Goal: Use online tool/utility: Utilize a website feature to perform a specific function

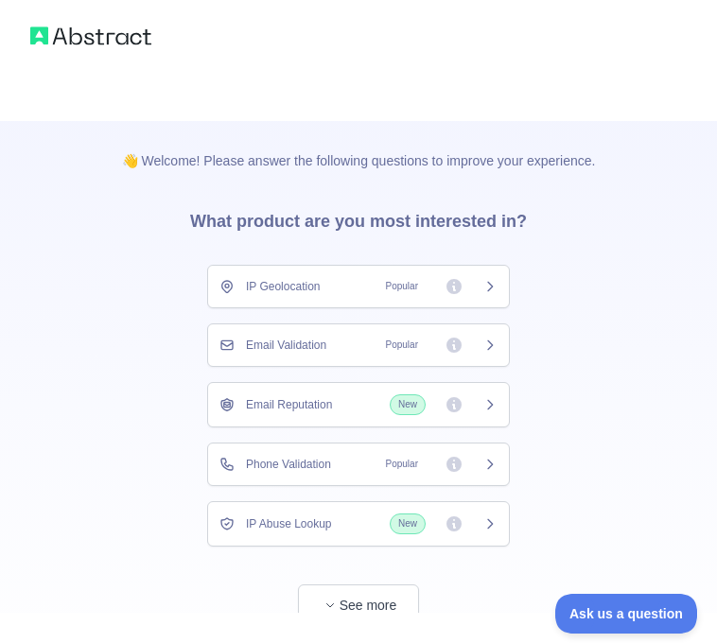
click at [184, 170] on h3 "What product are you most interested in?" at bounding box center [358, 217] width 397 height 95
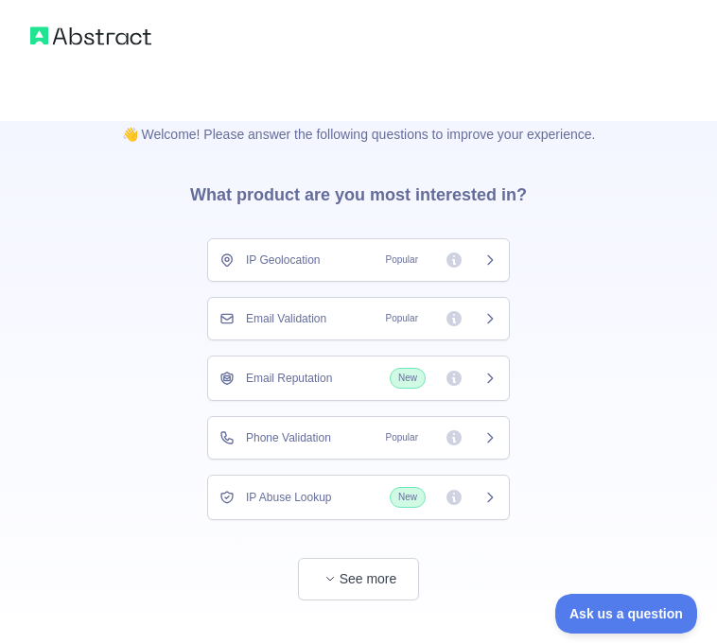
scroll to position [52, 0]
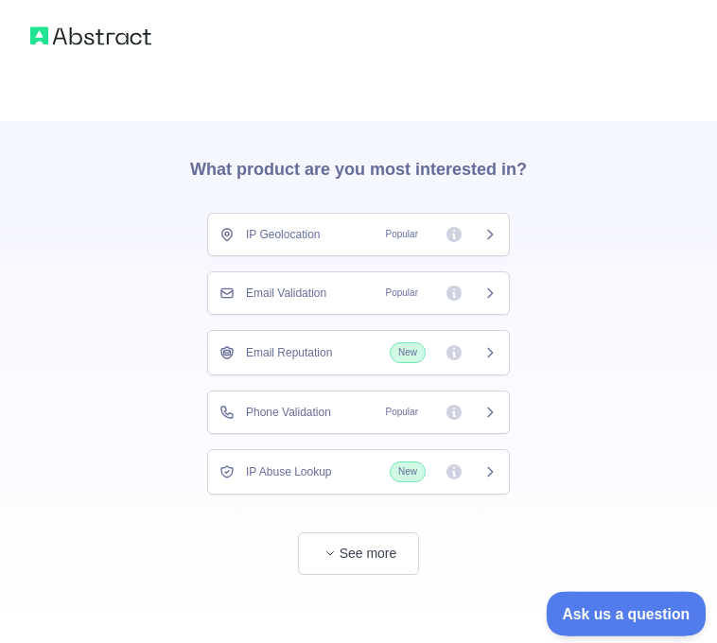
click at [603, 612] on span "Ask us a question" at bounding box center [617, 611] width 142 height 13
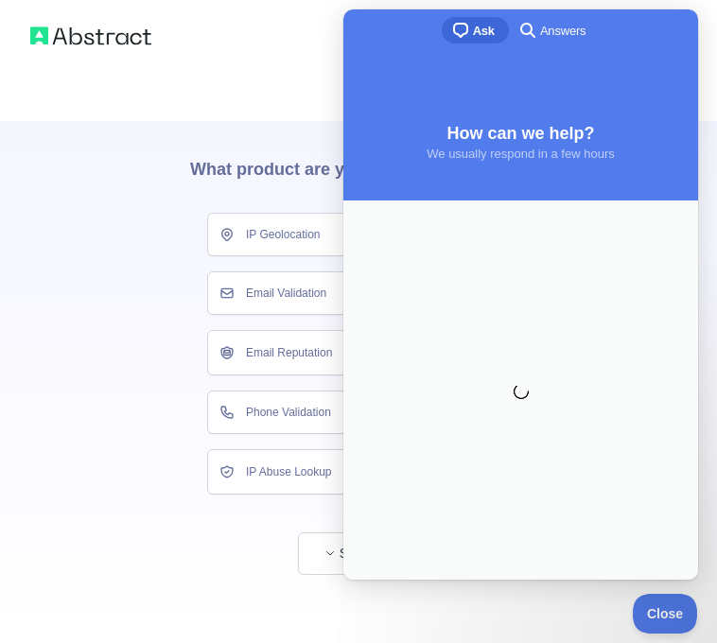
scroll to position [0, 0]
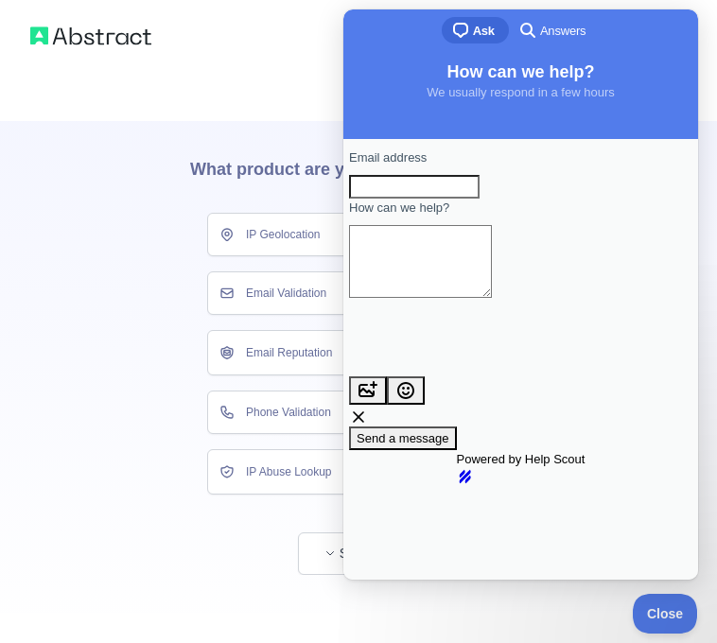
click at [253, 536] on span "See more" at bounding box center [358, 535] width 303 height 80
click at [313, 539] on button "See more" at bounding box center [358, 554] width 121 height 43
click at [172, 55] on div at bounding box center [358, 60] width 717 height 121
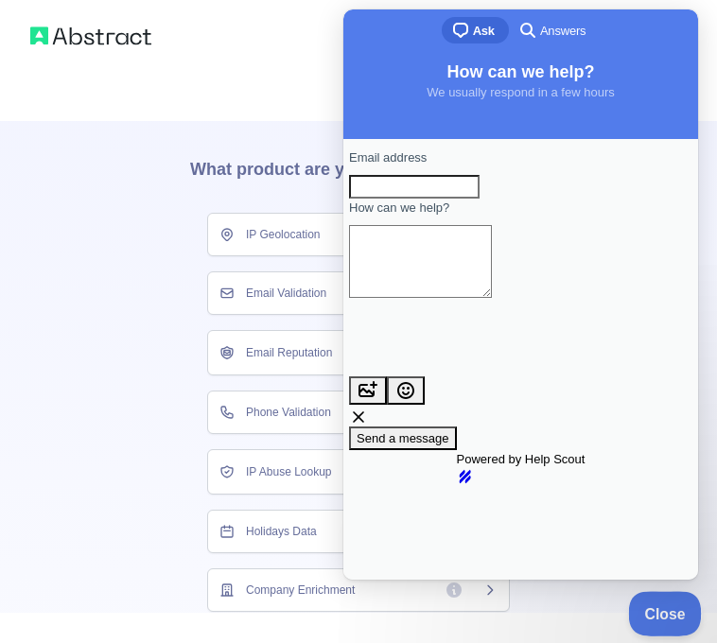
click at [648, 593] on button "Close" at bounding box center [660, 611] width 64 height 40
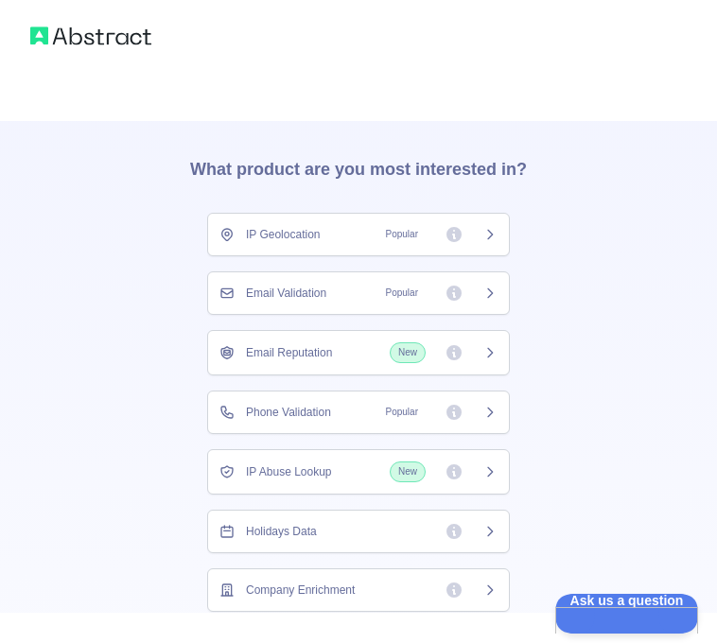
click at [300, 225] on div "IP Geolocation Popular" at bounding box center [359, 234] width 278 height 19
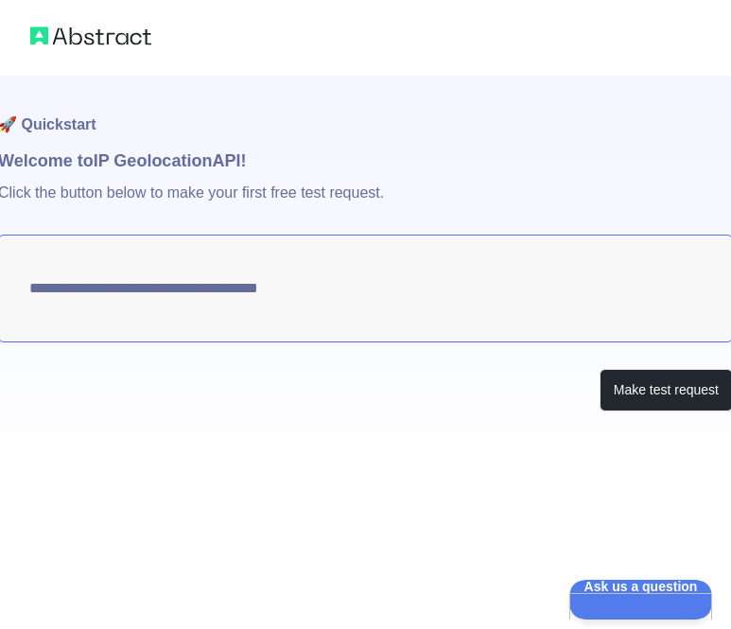
type textarea "**********"
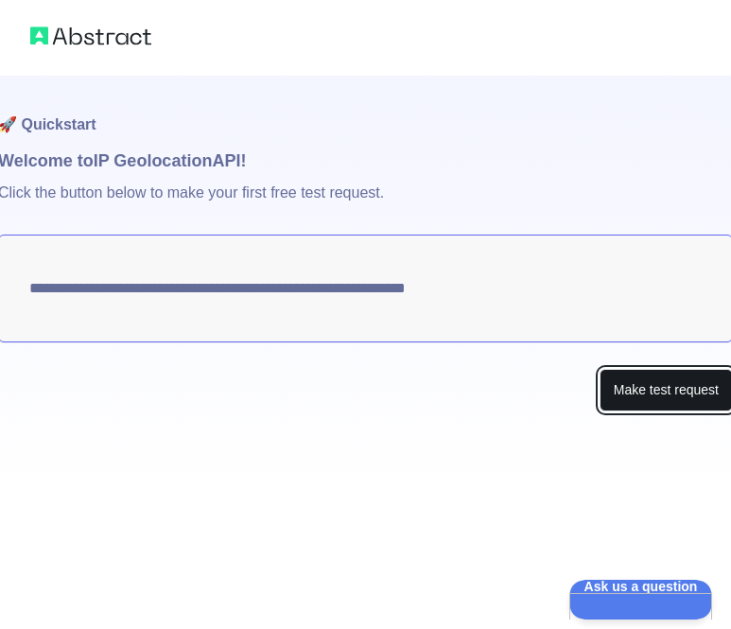
click at [671, 402] on button "Make test request" at bounding box center [666, 390] width 133 height 43
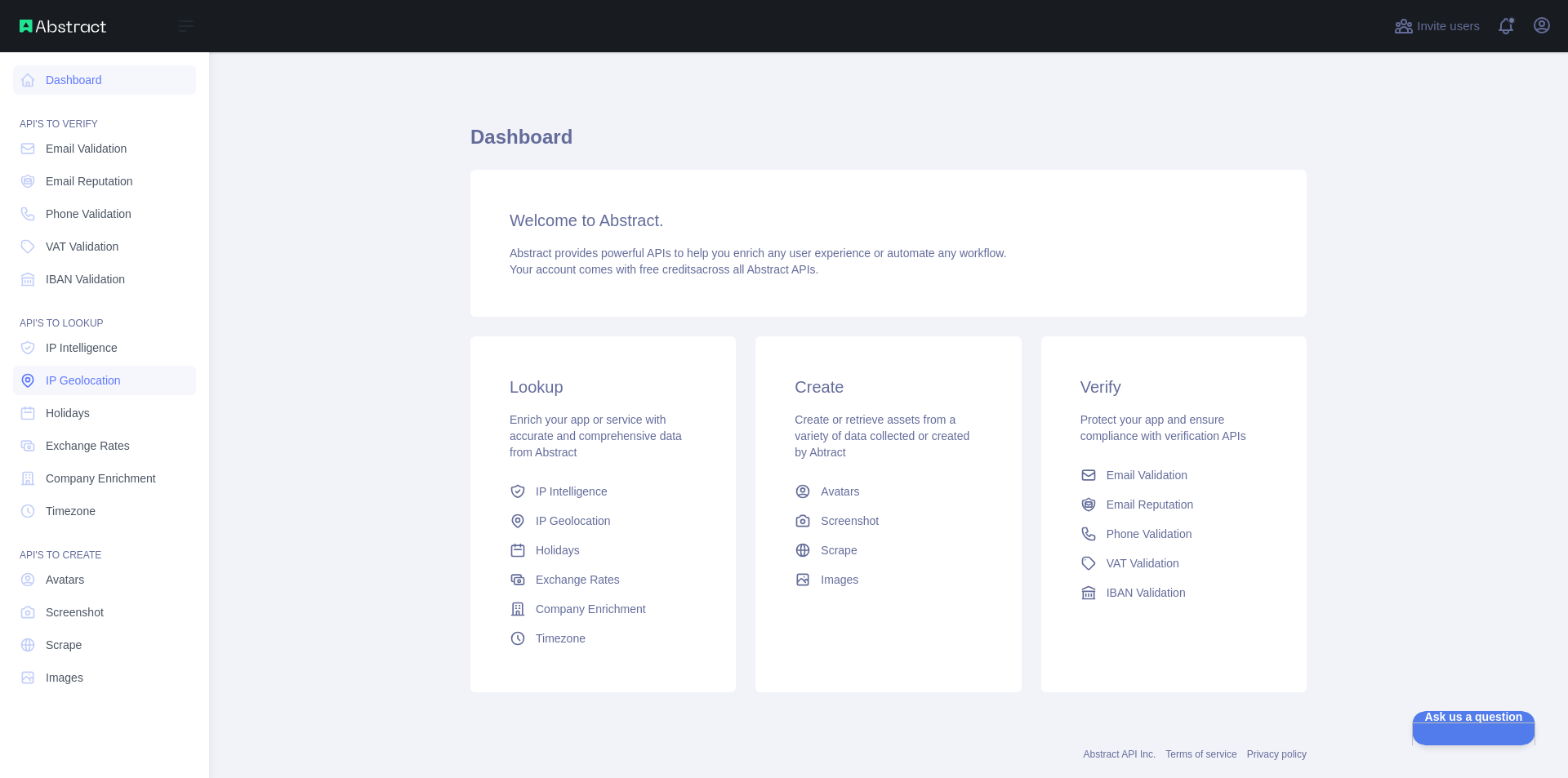
click at [28, 374] on icon at bounding box center [28, 380] width 10 height 12
